Goal: Task Accomplishment & Management: Manage account settings

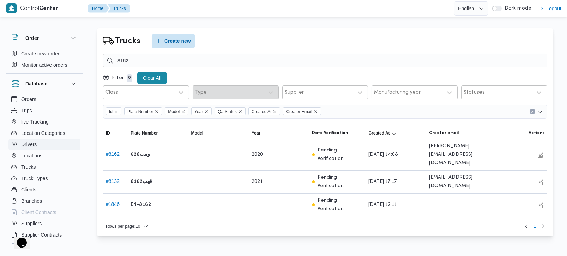
click at [29, 145] on span "Drivers" at bounding box center [29, 144] width 16 height 8
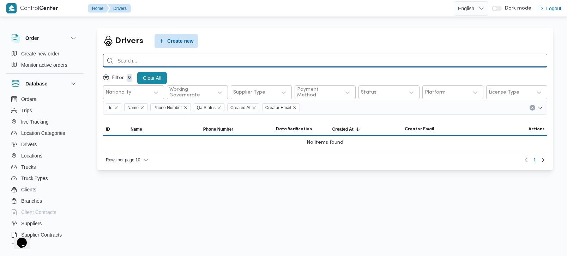
click at [176, 58] on input "search" at bounding box center [325, 61] width 445 height 14
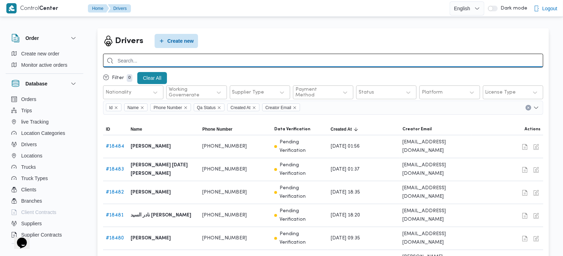
paste input "+20 12 04301090"
type input "01204301090"
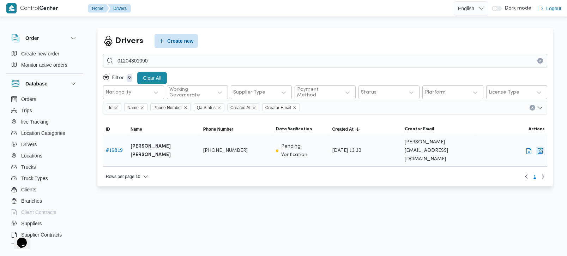
click at [543, 147] on button "button" at bounding box center [540, 151] width 8 height 8
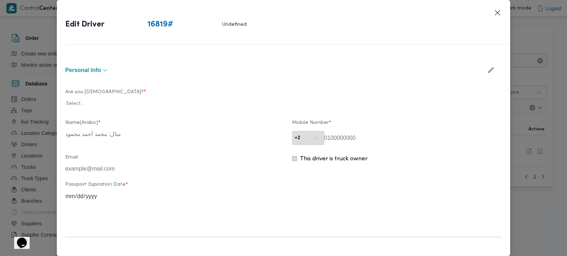
type input "محمد شعبان طه احمد محمد"
type input "01204301090"
type input "2025-03-15"
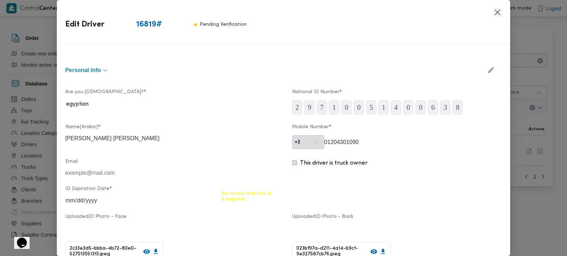
click at [499, 11] on button "Closes this modal window" at bounding box center [498, 12] width 8 height 8
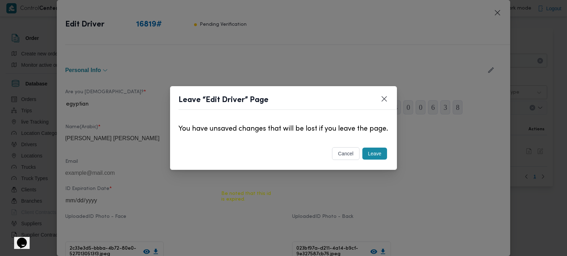
click at [379, 160] on button "Leave" at bounding box center [375, 154] width 25 height 12
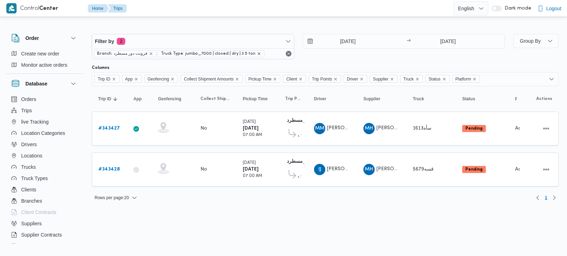
click at [257, 54] on icon "remove selected entity" at bounding box center [259, 54] width 4 height 4
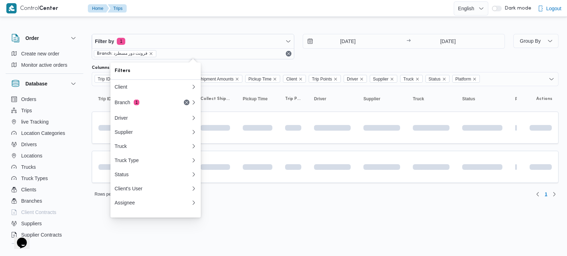
click at [149, 51] on span "Branch: فرونت دور مسطرد" at bounding box center [125, 53] width 56 height 6
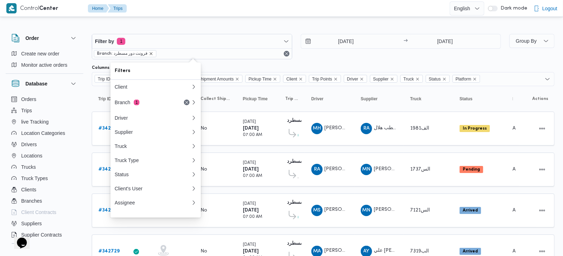
click at [149, 52] on icon "remove selected entity" at bounding box center [151, 54] width 4 height 4
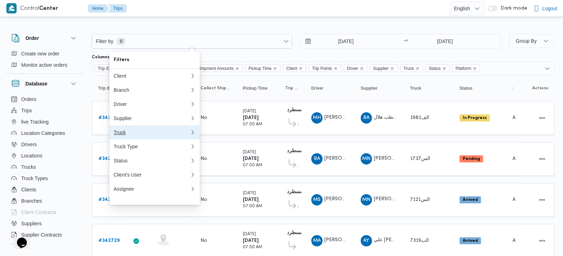
click at [128, 131] on button "Truck" at bounding box center [154, 132] width 90 height 14
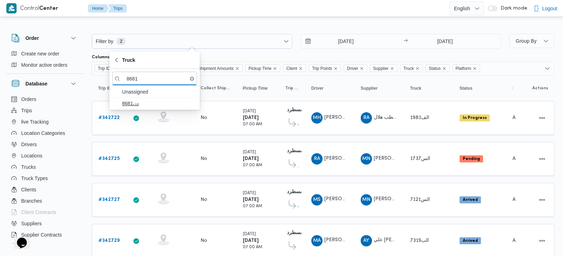
type input "8681"
click at [130, 107] on span "دن8681" at bounding box center [158, 103] width 73 height 8
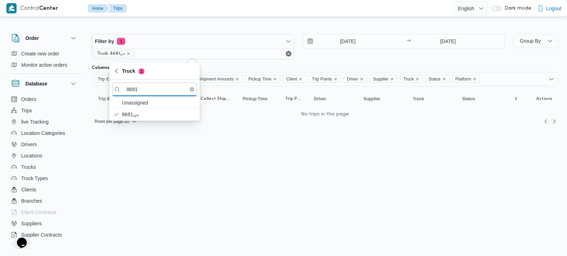
click at [308, 18] on div "Filter by 1 Truck: دن8681 15/10/2025 → 15/10/2025 Group By Columns Trip ID App …" at bounding box center [279, 76] width 567 height 116
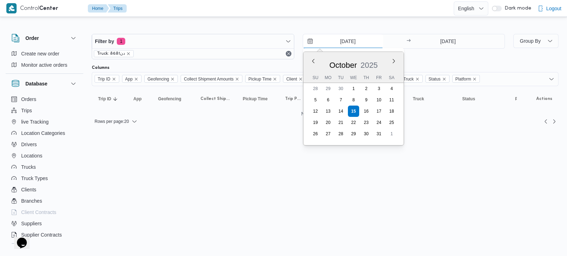
click at [346, 36] on input "[DATE]" at bounding box center [343, 41] width 80 height 14
click at [313, 58] on button "Previous Month" at bounding box center [313, 61] width 7 height 7
type input "[DATE]"
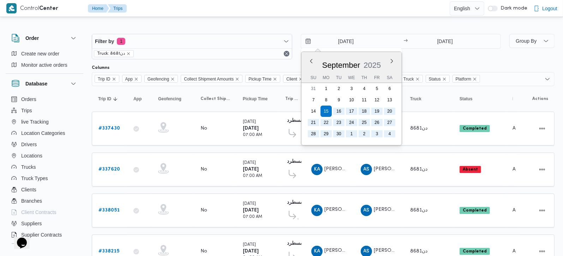
click at [298, 17] on div at bounding box center [281, 16] width 563 height 11
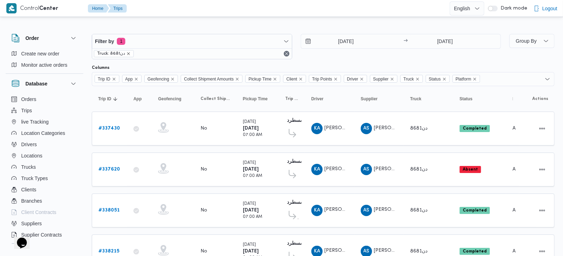
click at [129, 53] on icon "remove selected entity" at bounding box center [128, 54] width 4 height 4
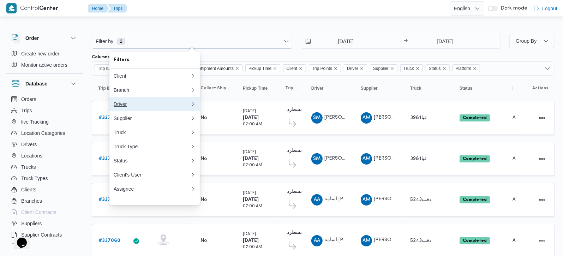
click at [130, 106] on div "Driver" at bounding box center [152, 104] width 76 height 6
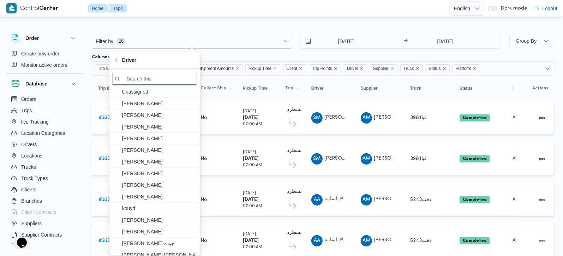
paste input "[PERSON_NAME] ابراهيم"
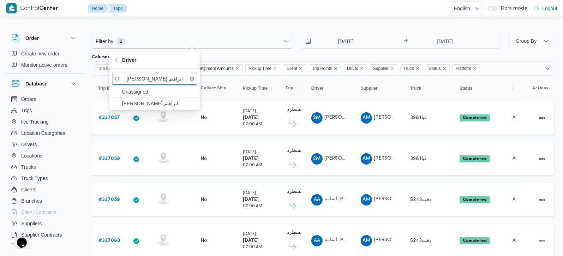
type input "[PERSON_NAME] ابراهيم"
click at [137, 102] on span "[PERSON_NAME] ابراهيم" at bounding box center [158, 103] width 73 height 8
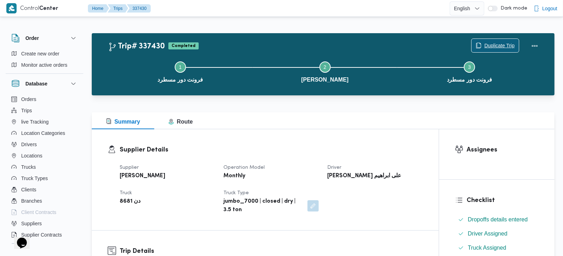
click at [509, 43] on span "Duplicate Trip" at bounding box center [499, 45] width 30 height 8
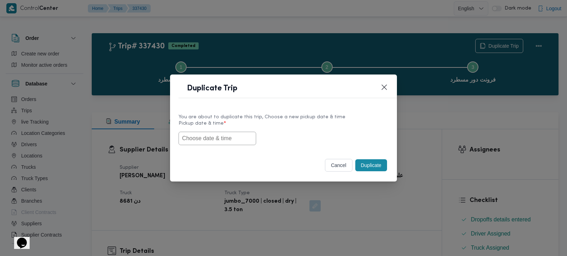
click at [334, 164] on button "cancel" at bounding box center [339, 165] width 28 height 13
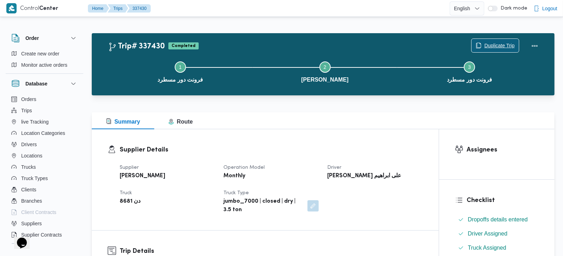
click at [494, 46] on span "Duplicate Trip" at bounding box center [499, 45] width 30 height 8
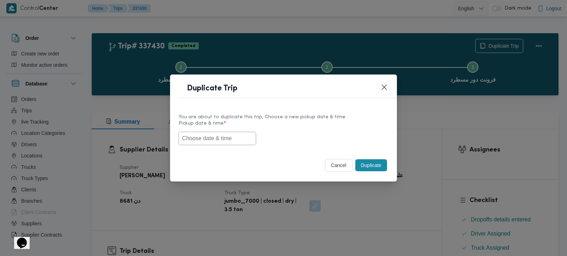
click at [196, 135] on input "text" at bounding box center [218, 138] width 78 height 13
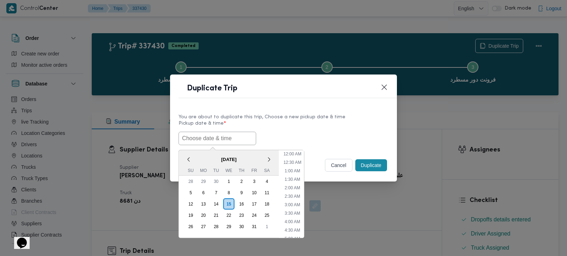
scroll to position [206, 0]
click at [190, 154] on span "October 2025" at bounding box center [229, 159] width 100 height 12
click at [217, 202] on div "14" at bounding box center [215, 203] width 13 height 13
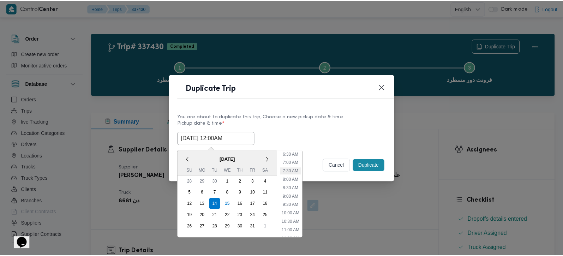
scroll to position [124, 0]
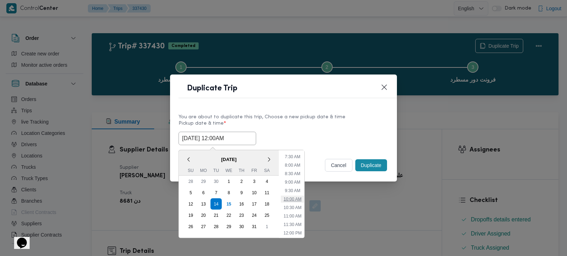
click at [295, 199] on li "10:00 AM" at bounding box center [293, 198] width 24 height 7
type input "14/10/2025 10:00AM"
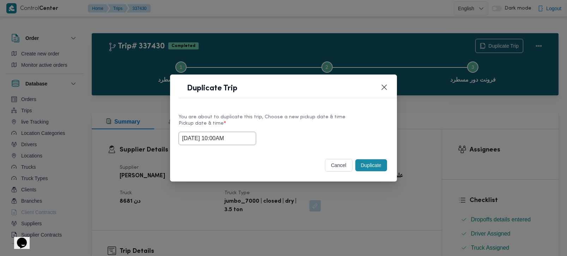
click at [366, 169] on button "Duplicate" at bounding box center [372, 165] width 32 height 12
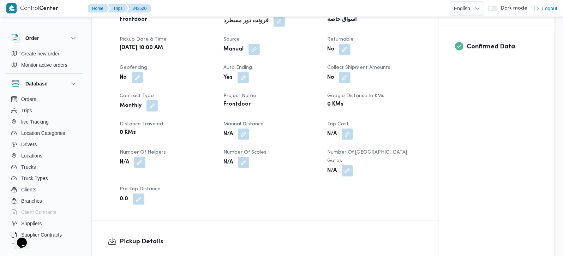
scroll to position [291, 0]
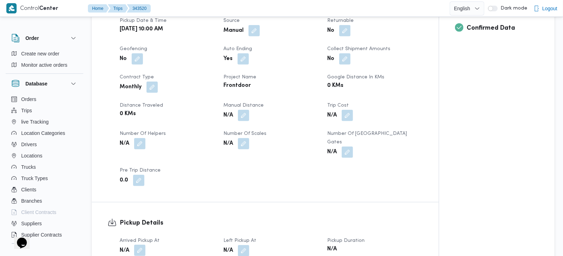
click at [141, 245] on button "button" at bounding box center [139, 250] width 11 height 11
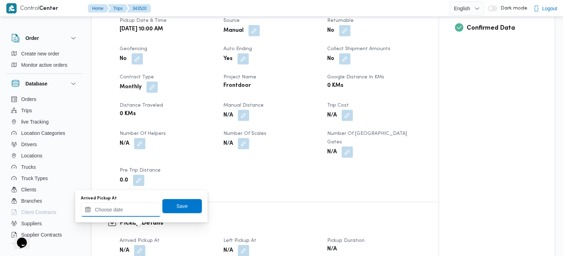
click at [130, 214] on input "Arrived Pickup At" at bounding box center [121, 210] width 80 height 14
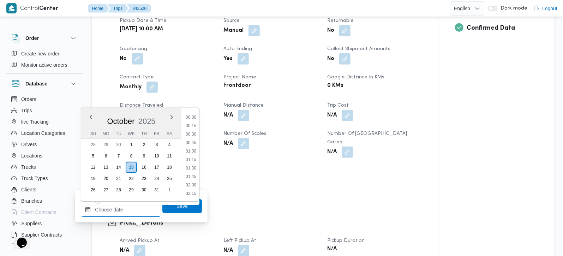
scroll to position [449, 0]
click at [98, 108] on div "October 2025 October 2025 Su Mo Tu We Th Fr Sa" at bounding box center [131, 123] width 100 height 31
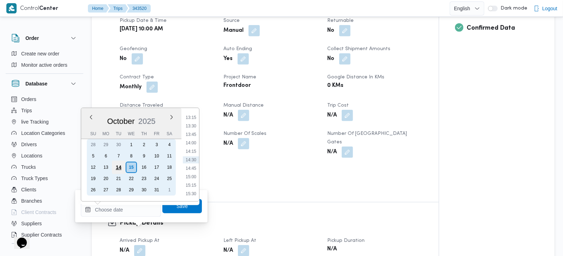
click at [119, 166] on div "14" at bounding box center [118, 167] width 13 height 13
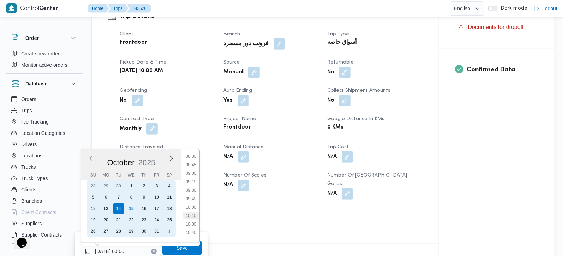
scroll to position [291, 0]
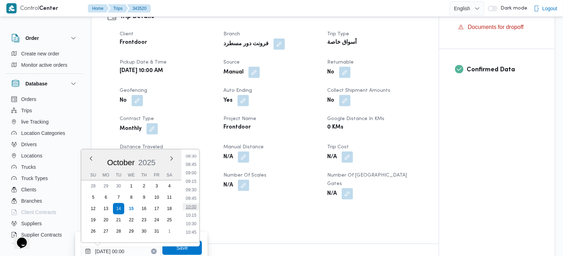
click at [190, 204] on li "10:00" at bounding box center [191, 206] width 16 height 7
type input "14/10/2025 10:00"
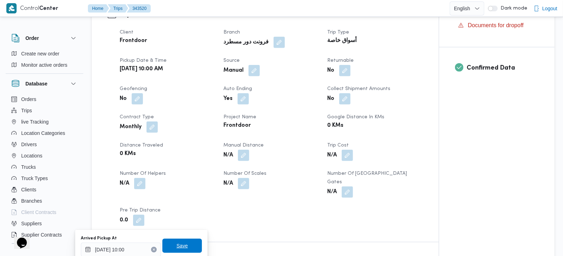
click at [186, 239] on span "Save" at bounding box center [182, 246] width 40 height 14
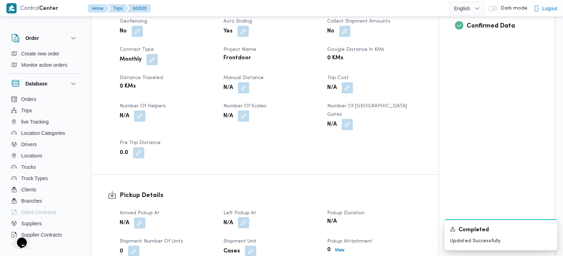
scroll to position [334, 0]
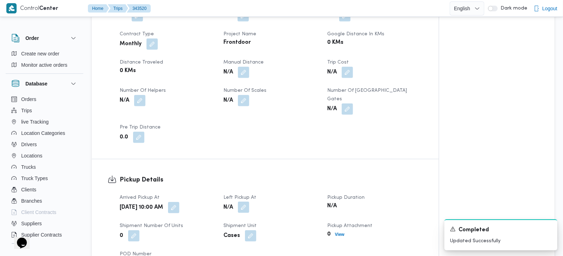
click at [242, 202] on button "button" at bounding box center [243, 207] width 11 height 11
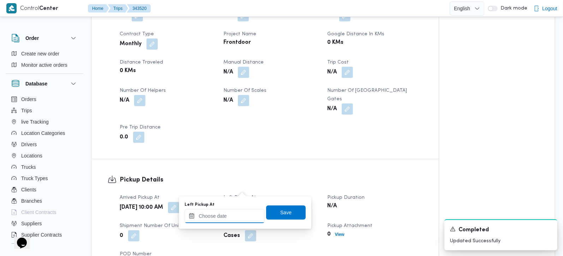
click at [230, 213] on input "Left Pickup At" at bounding box center [225, 216] width 80 height 14
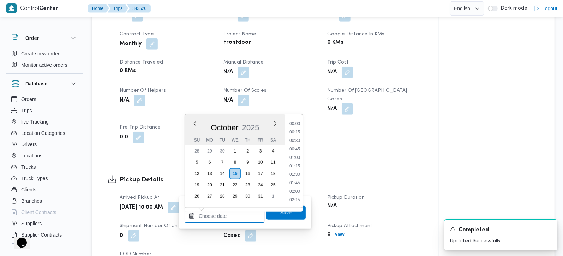
scroll to position [449, 0]
click at [203, 117] on div "October 2025" at bounding box center [235, 126] width 100 height 18
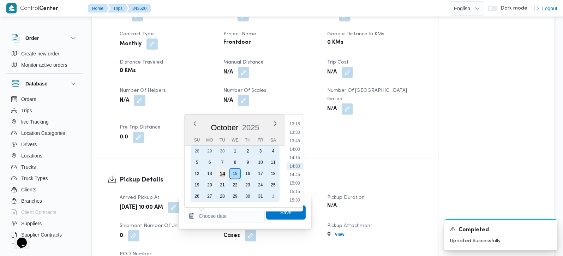
click at [225, 168] on div "14" at bounding box center [222, 173] width 13 height 13
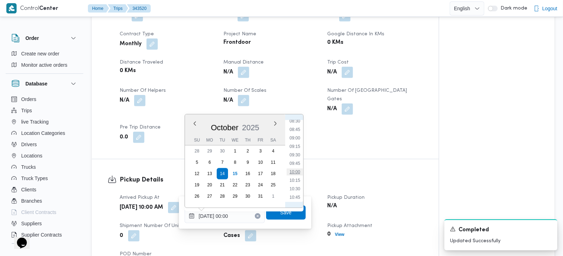
click at [295, 168] on li "10:00" at bounding box center [295, 171] width 16 height 7
type input "14/10/2025 10:00"
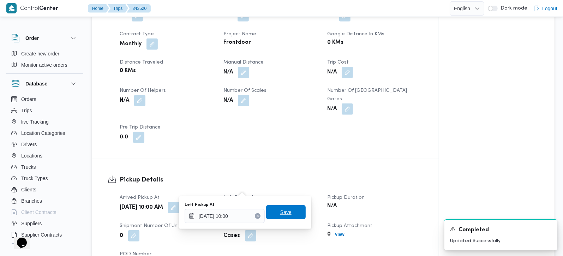
click at [288, 210] on span "Save" at bounding box center [286, 212] width 40 height 14
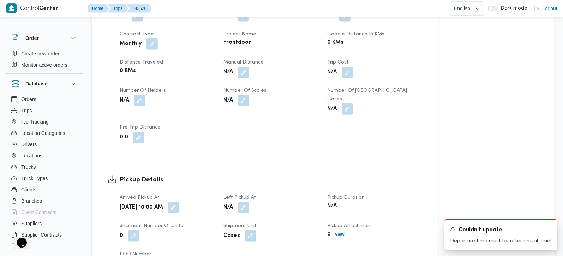
scroll to position [542, 0]
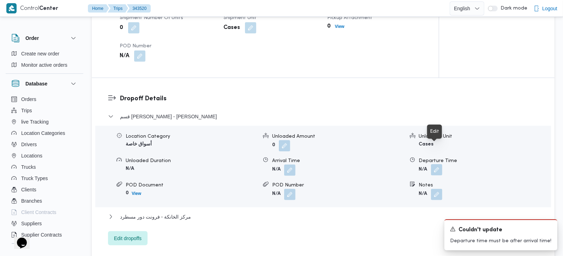
click at [439, 164] on button "button" at bounding box center [436, 169] width 11 height 11
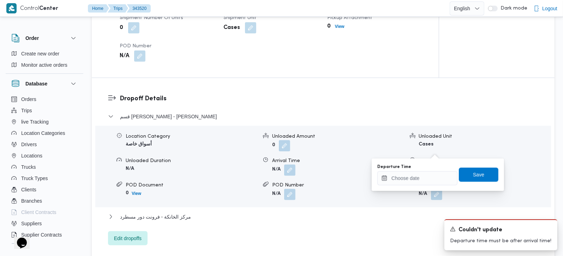
click at [267, 78] on div "Dropoff Details قسم الشيخ زايد - هايبر وان الشيخ زايد Location Category أسواق خ…" at bounding box center [323, 169] width 463 height 183
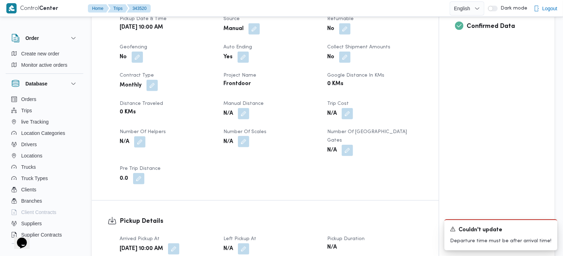
scroll to position [375, 0]
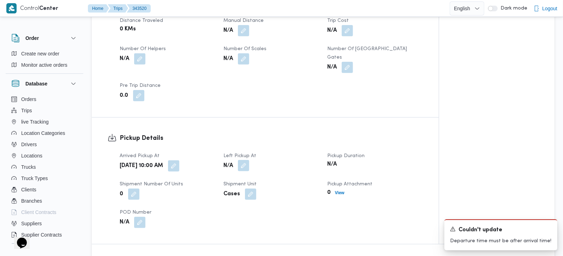
click at [246, 160] on button "button" at bounding box center [243, 165] width 11 height 11
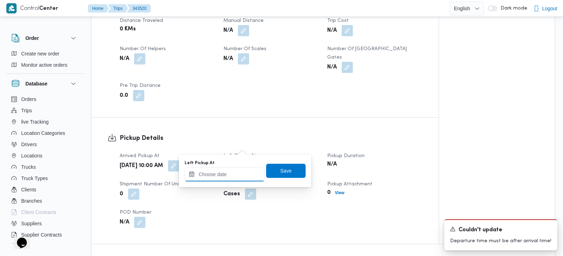
click at [227, 177] on input "Left Pickup At" at bounding box center [225, 174] width 80 height 14
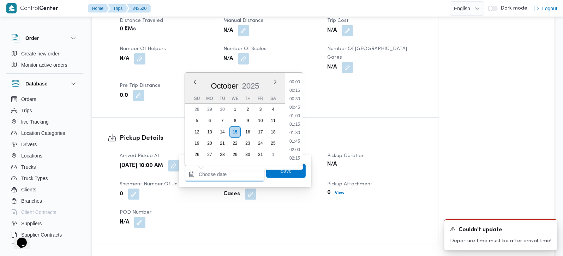
scroll to position [449, 0]
drag, startPoint x: 200, startPoint y: 78, endPoint x: 209, endPoint y: 84, distance: 10.8
click at [200, 78] on div "October 2025" at bounding box center [235, 85] width 100 height 18
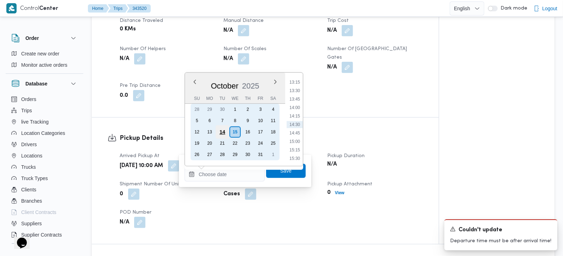
click at [221, 126] on div "14" at bounding box center [222, 131] width 13 height 13
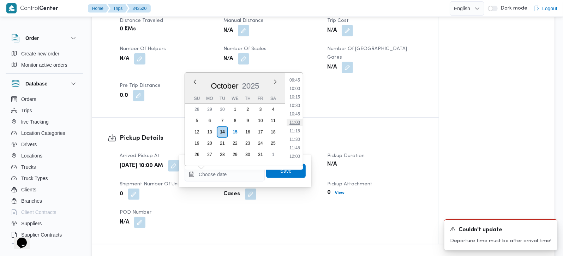
click at [298, 119] on li "11:00" at bounding box center [295, 122] width 16 height 7
type input "15/10/2025 11:00"
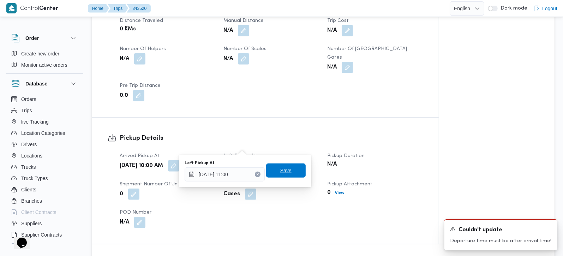
click at [287, 169] on span "Save" at bounding box center [286, 170] width 40 height 14
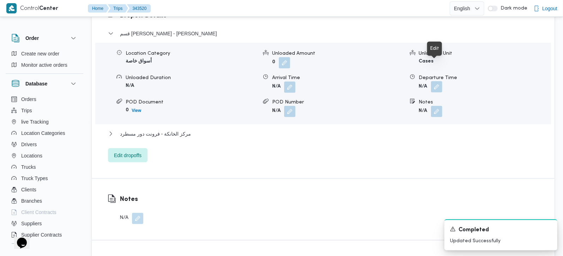
click at [433, 81] on button "button" at bounding box center [436, 86] width 11 height 11
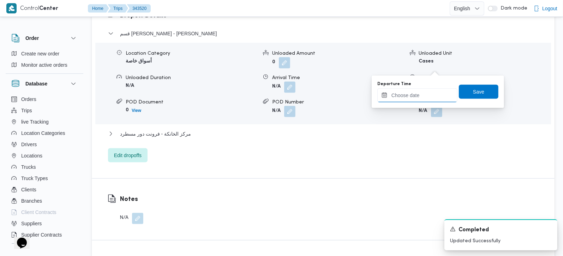
click at [414, 93] on input "Departure Time" at bounding box center [417, 95] width 80 height 14
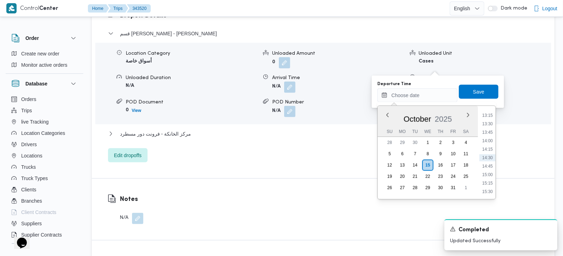
click at [391, 112] on div "October 2025" at bounding box center [428, 118] width 100 height 18
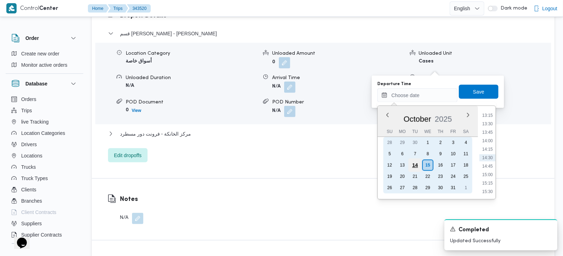
click at [418, 168] on div "14" at bounding box center [415, 165] width 13 height 13
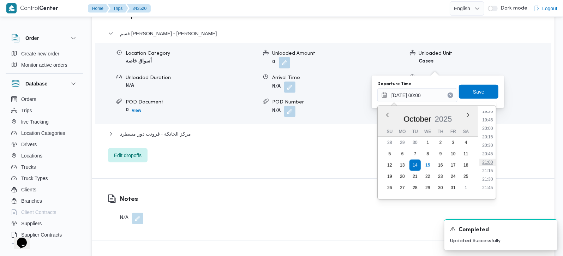
click at [488, 163] on li "21:00" at bounding box center [488, 162] width 16 height 7
type input "14/10/2025 21:00"
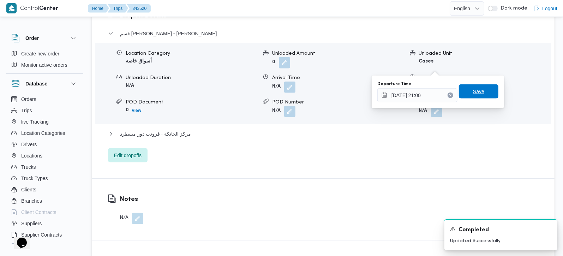
click at [473, 94] on span "Save" at bounding box center [478, 91] width 11 height 8
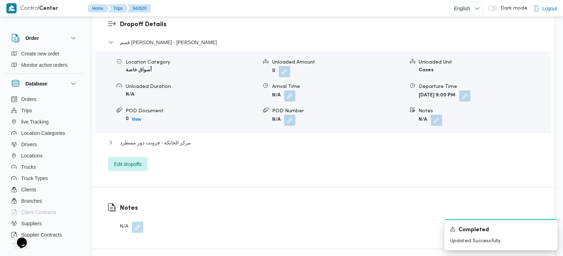
scroll to position [625, 0]
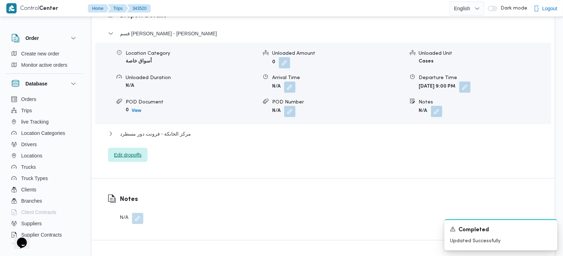
click at [133, 151] on span "Edit dropoffs" at bounding box center [128, 155] width 28 height 8
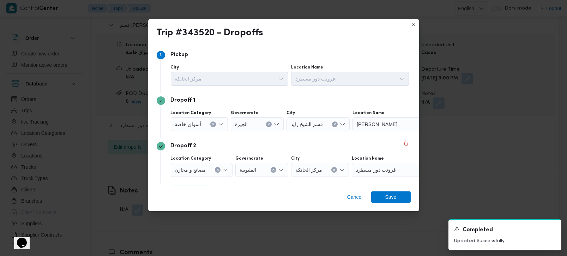
click at [212, 122] on button "Clear input" at bounding box center [213, 124] width 6 height 6
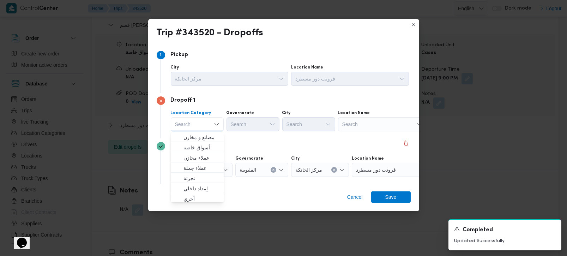
click at [357, 129] on div "Search" at bounding box center [382, 124] width 88 height 14
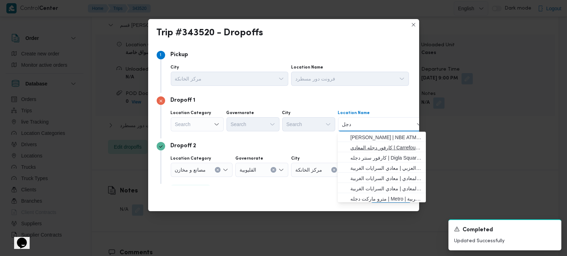
type input "دجل"
click at [394, 148] on span "كارفور دجله المعادي | Carrefour Degla Market | معادي السرايات الغربية" at bounding box center [386, 147] width 71 height 8
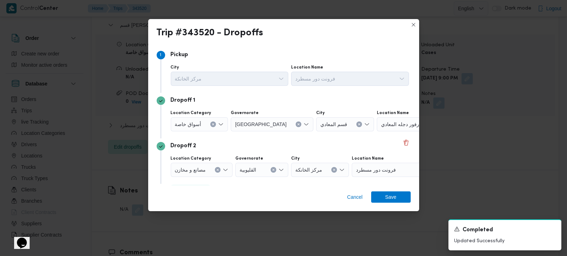
click at [268, 144] on div "Dropoff 2" at bounding box center [284, 146] width 254 height 8
click at [220, 169] on button "Clear input" at bounding box center [218, 170] width 6 height 6
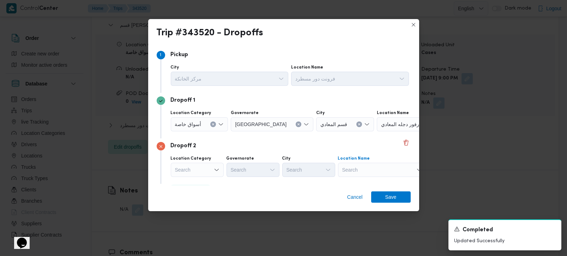
click at [375, 168] on div "Search" at bounding box center [382, 170] width 88 height 14
type input "جورم"
click at [350, 199] on span "Cancel" at bounding box center [355, 197] width 16 height 8
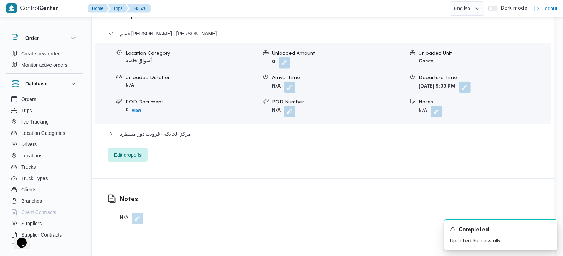
click at [131, 151] on span "Edit dropoffs" at bounding box center [128, 155] width 28 height 8
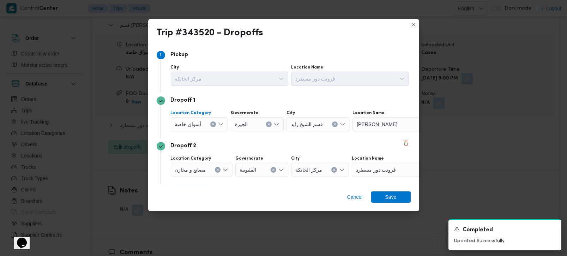
click at [214, 123] on button "Clear input" at bounding box center [213, 124] width 6 height 6
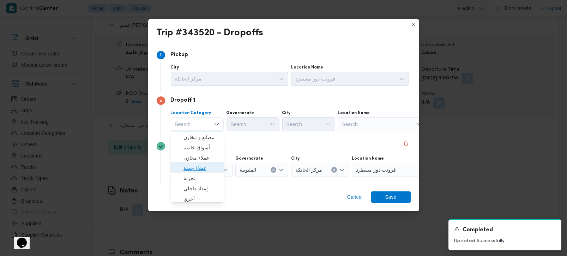
click at [202, 168] on span "عملاء جملة" at bounding box center [202, 168] width 36 height 8
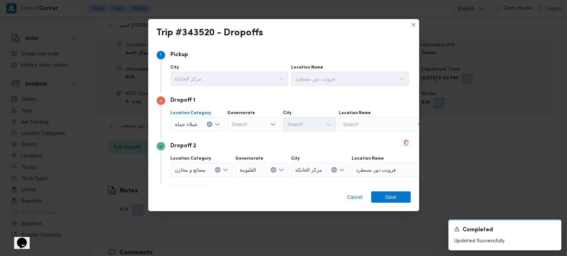
click at [244, 132] on div "Location Category عملاء جملة Combo box. Selected. عملاء جملة. Press Backspace t…" at bounding box center [290, 121] width 241 height 24
click at [244, 126] on div "Search" at bounding box center [253, 124] width 53 height 14
type input "رة"
click at [252, 144] on span "القاه رة" at bounding box center [257, 147] width 36 height 8
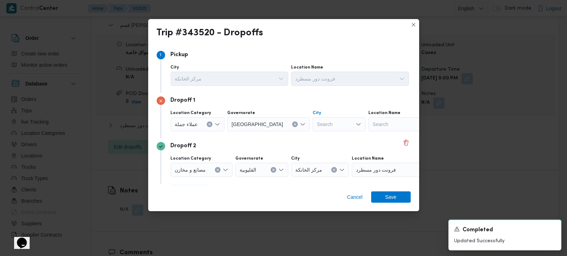
click at [313, 128] on div "Search" at bounding box center [339, 124] width 53 height 14
type input "عا"
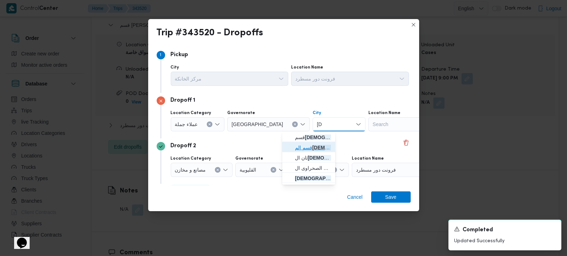
drag, startPoint x: 308, startPoint y: 146, endPoint x: 311, endPoint y: 149, distance: 4.0
click at [308, 146] on span "قسم الم عا دي" at bounding box center [313, 147] width 36 height 8
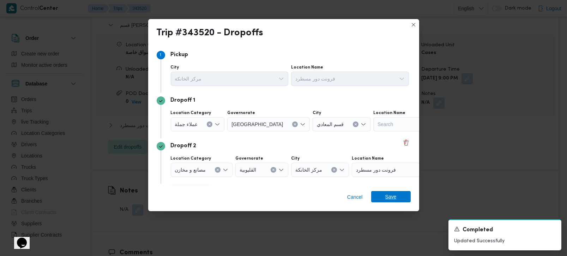
click at [388, 195] on span "Save" at bounding box center [391, 196] width 11 height 11
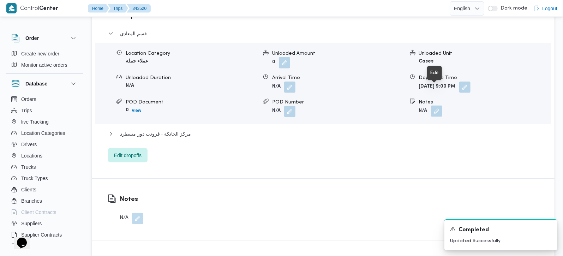
click at [440, 106] on button "button" at bounding box center [436, 111] width 11 height 11
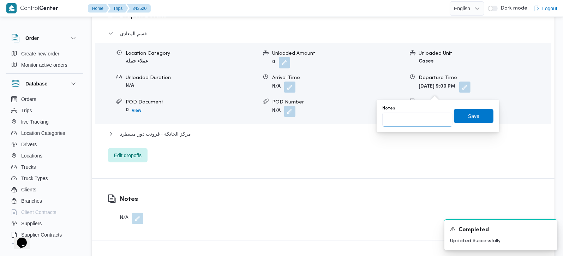
click at [418, 119] on input "Notes" at bounding box center [417, 120] width 70 height 14
type input "كارفور و جورمييه و ويليز"
click at [469, 114] on span "Save" at bounding box center [473, 116] width 11 height 8
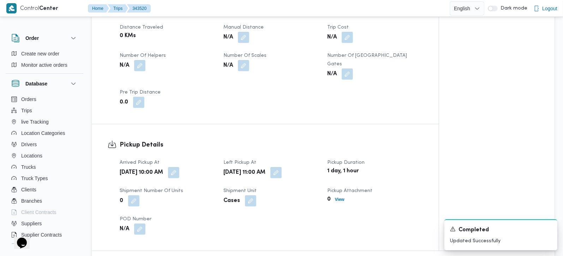
scroll to position [292, 0]
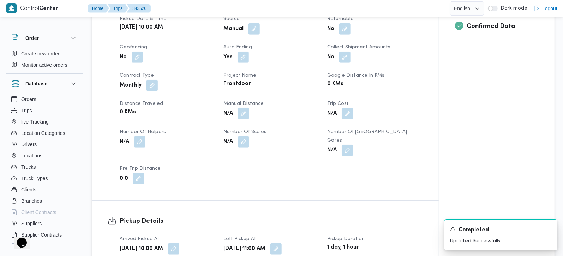
click at [243, 108] on button "button" at bounding box center [243, 113] width 11 height 11
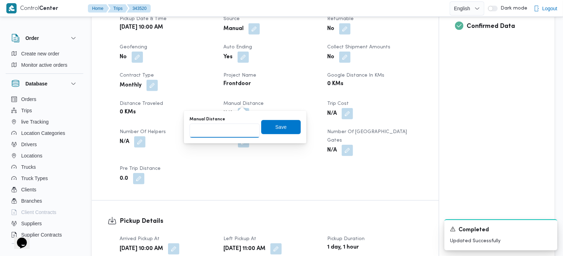
click at [216, 130] on input "Manual Distance" at bounding box center [225, 131] width 70 height 14
type input "65"
click at [275, 124] on span "Save" at bounding box center [280, 127] width 11 height 8
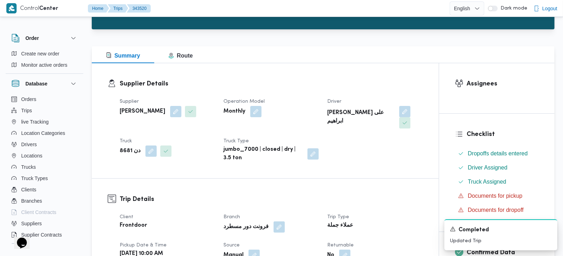
scroll to position [1, 0]
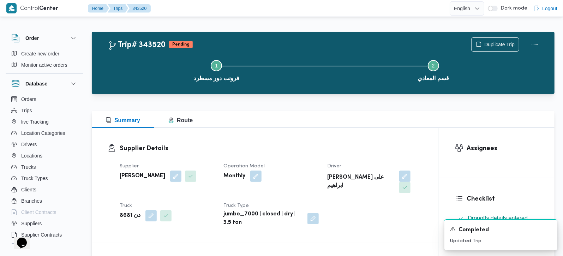
click at [343, 174] on b "[PERSON_NAME] ابراهيم" at bounding box center [360, 181] width 67 height 17
copy div "[PERSON_NAME] ابراهيم"
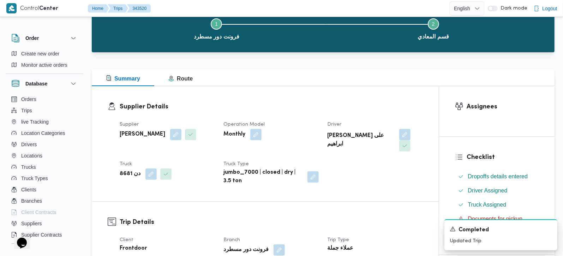
click at [275, 84] on div "Summary Route" at bounding box center [323, 77] width 463 height 17
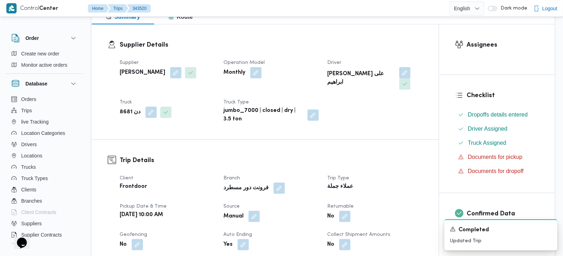
scroll to position [124, 0]
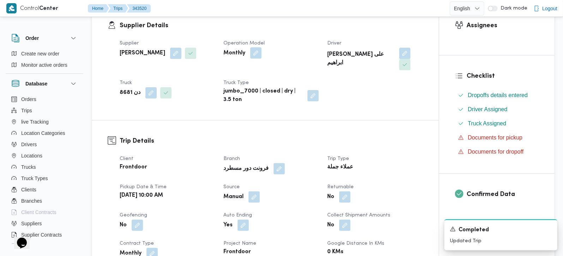
click at [257, 54] on button "button" at bounding box center [255, 52] width 11 height 11
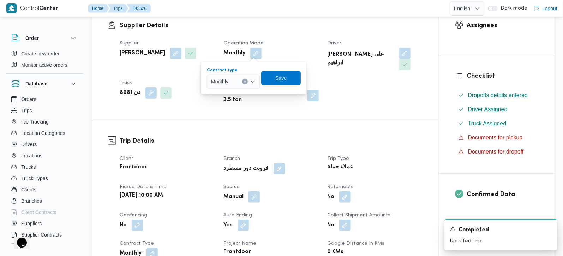
click at [251, 82] on icon "Open list of options" at bounding box center [253, 82] width 6 height 6
click at [239, 103] on span "On Demand" at bounding box center [238, 104] width 36 height 8
click at [290, 77] on span "Save" at bounding box center [284, 78] width 40 height 14
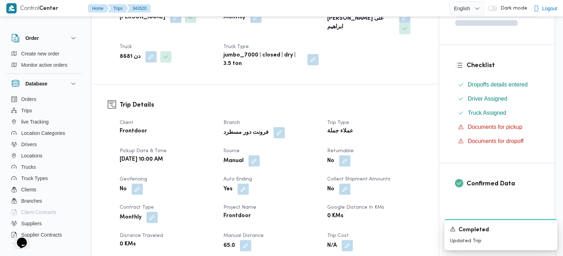
scroll to position [249, 0]
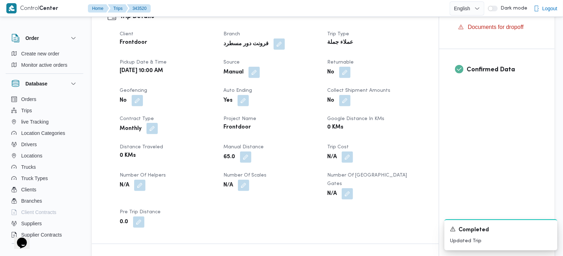
click at [155, 123] on button "button" at bounding box center [152, 128] width 11 height 11
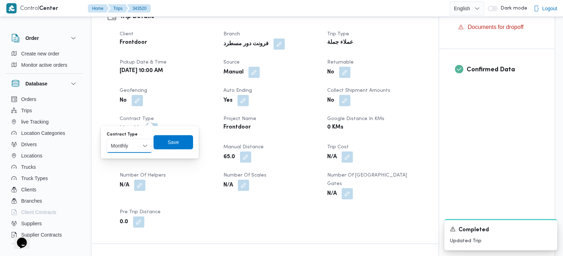
click at [145, 141] on select "Monthly On-Demand Daily Rental" at bounding box center [130, 146] width 46 height 14
select select "on_demand"
click at [107, 139] on select "Monthly On-Demand Daily Rental" at bounding box center [130, 146] width 46 height 14
click at [167, 145] on span "Save" at bounding box center [174, 142] width 40 height 14
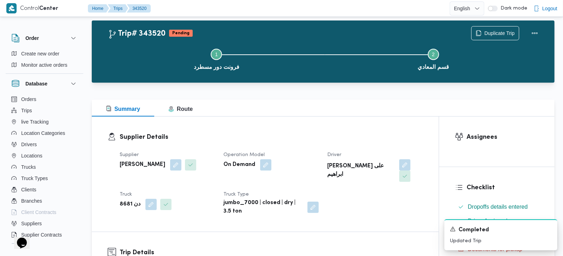
scroll to position [0, 0]
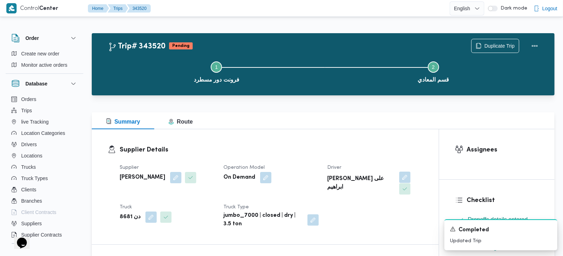
click at [399, 173] on button "button" at bounding box center [404, 177] width 11 height 11
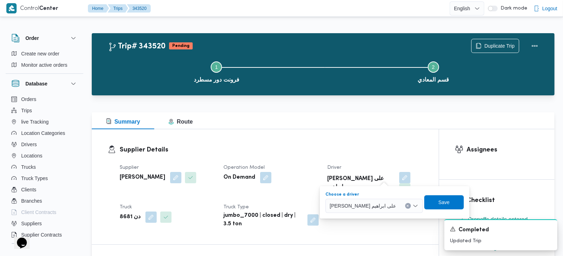
click at [406, 204] on icon "Clear input" at bounding box center [407, 205] width 3 height 3
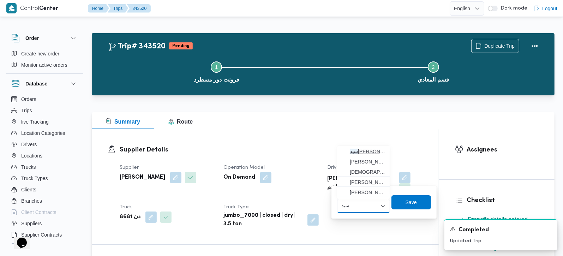
type input "سيد"
click at [362, 150] on span "سيد فوزى محمد احمد" at bounding box center [368, 151] width 36 height 8
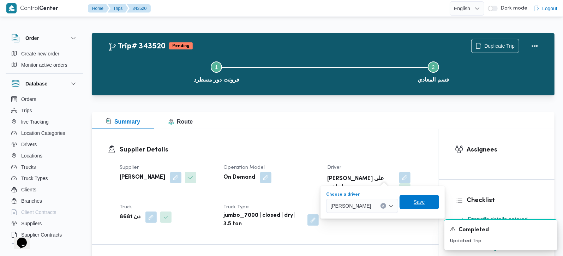
click at [417, 206] on span "Save" at bounding box center [419, 202] width 11 height 8
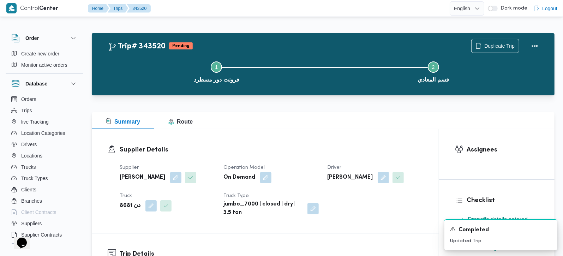
click at [347, 175] on b "[PERSON_NAME]" at bounding box center [350, 177] width 46 height 8
click at [347, 176] on b "[PERSON_NAME]" at bounding box center [350, 177] width 46 height 8
copy div "[PERSON_NAME]"
click at [416, 144] on div "Supplier Details Supplier عليوه سراج الدين عليوه محمد Operation Model On Demand…" at bounding box center [265, 181] width 347 height 104
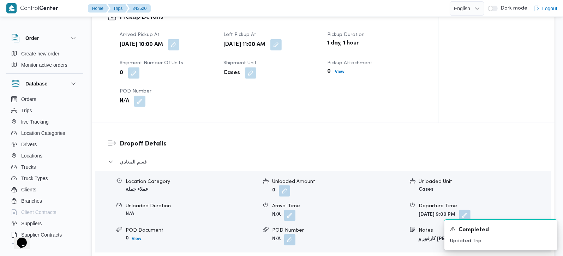
scroll to position [415, 0]
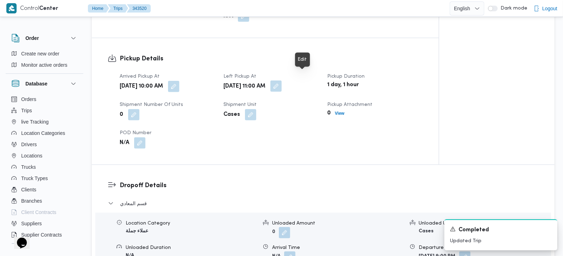
click at [282, 81] on button "button" at bounding box center [275, 86] width 11 height 11
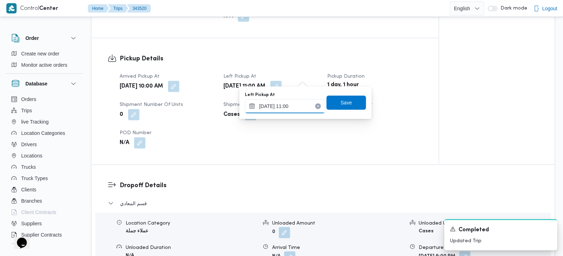
click at [270, 107] on input "15/10/2025 11:00" at bounding box center [285, 106] width 80 height 14
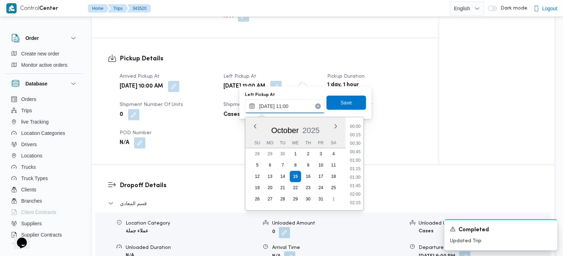
scroll to position [331, 0]
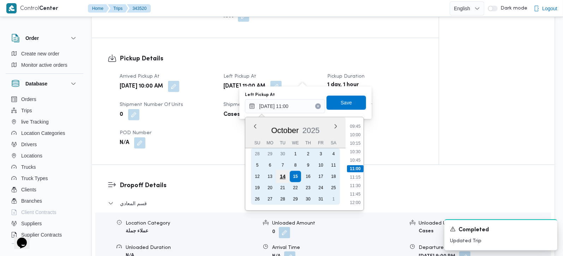
click at [288, 177] on div "14" at bounding box center [282, 176] width 13 height 13
type input "15/10/2025 11:00"
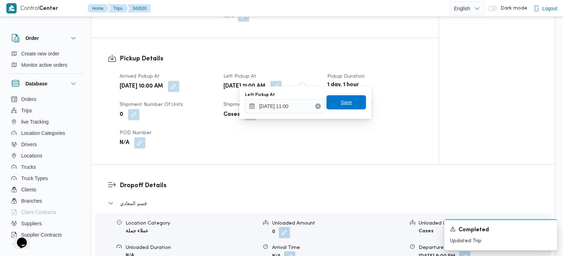
click at [341, 103] on span "Save" at bounding box center [346, 102] width 11 height 8
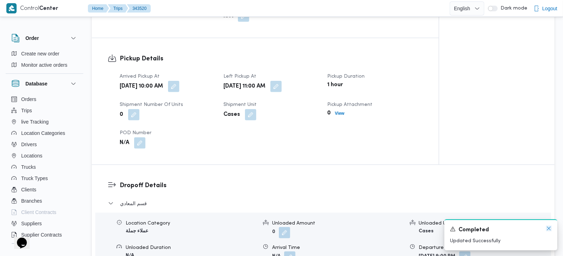
click at [550, 230] on icon "Dismiss toast" at bounding box center [549, 229] width 4 height 4
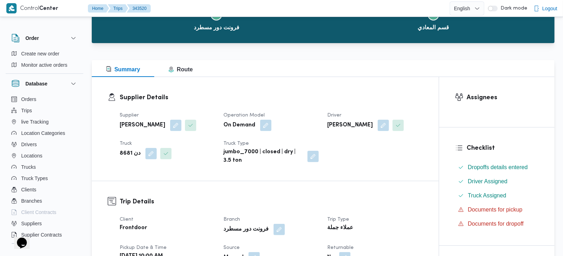
scroll to position [0, 0]
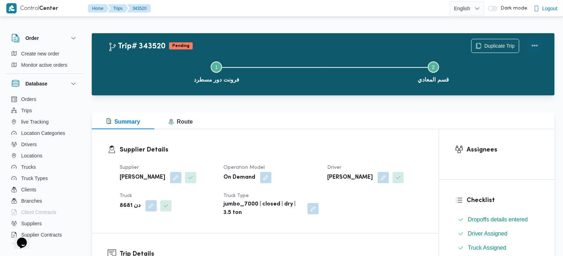
click at [539, 44] on button "Actions" at bounding box center [535, 45] width 14 height 14
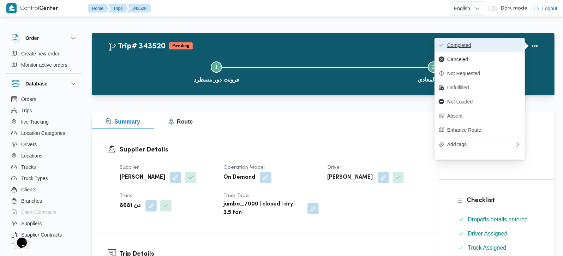
click at [486, 45] on span "Completed" at bounding box center [483, 45] width 73 height 6
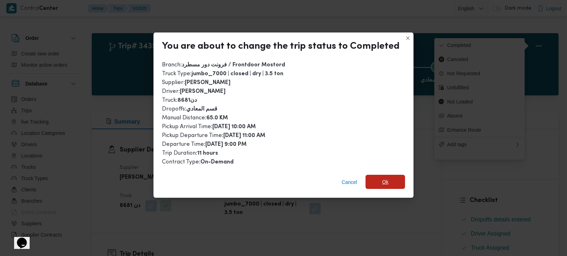
click at [382, 178] on span "Ok" at bounding box center [385, 182] width 6 height 8
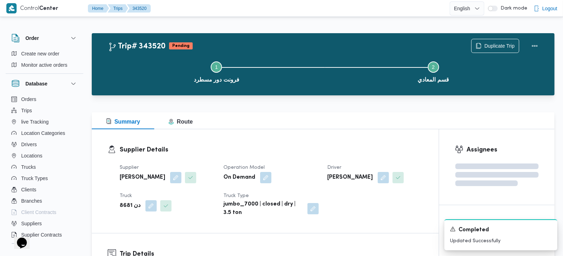
click at [323, 142] on div "Supplier Details Supplier عليوه سراج الدين عليوه محمد Operation Model On Demand…" at bounding box center [265, 181] width 347 height 104
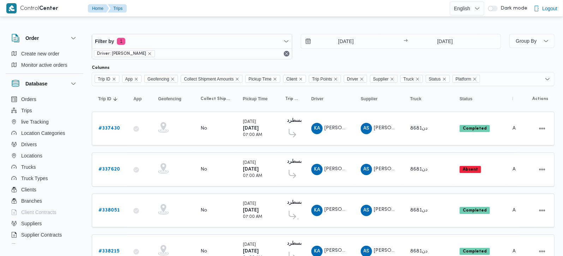
click at [152, 51] on span "Driver: [PERSON_NAME]" at bounding box center [124, 53] width 55 height 6
click at [152, 54] on icon "remove selected entity" at bounding box center [150, 54] width 4 height 4
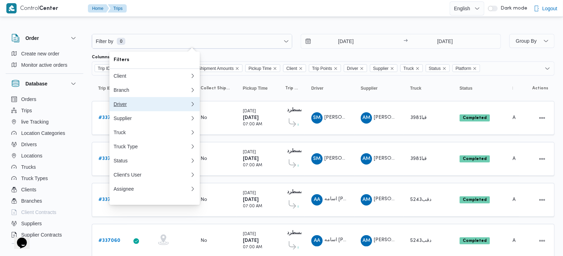
click at [131, 107] on div "Driver" at bounding box center [150, 104] width 73 height 6
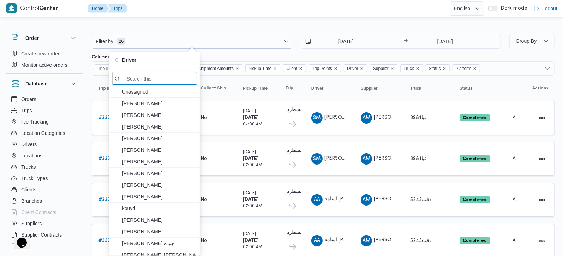
paste input "[PERSON_NAME]"
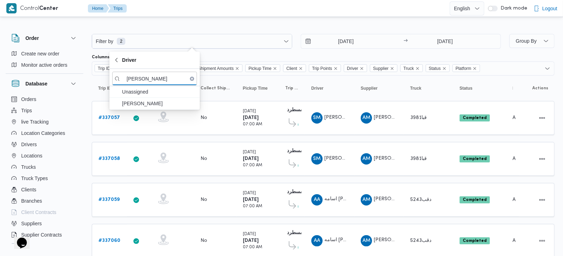
type input "[PERSON_NAME]"
click at [143, 103] on span "[PERSON_NAME]" at bounding box center [158, 103] width 73 height 8
